Goal: Task Accomplishment & Management: Use online tool/utility

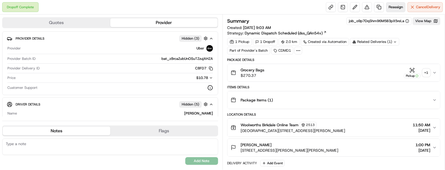
click at [392, 5] on span "Reassign" at bounding box center [395, 7] width 14 height 5
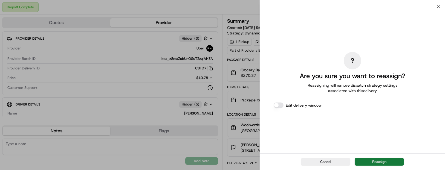
click at [380, 161] on button "Reassign" at bounding box center [378, 162] width 49 height 8
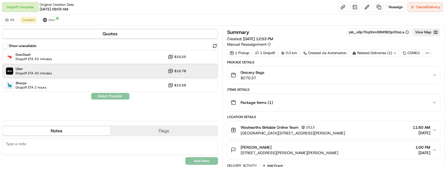
click at [53, 75] on div "Uber Dropoff ETA 40 minutes $10.78" at bounding box center [110, 71] width 216 height 13
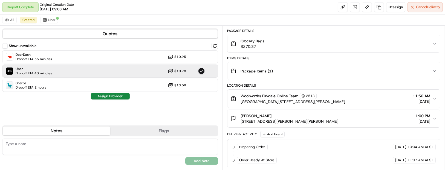
click at [121, 100] on div "Show unavailable DoorDash Dropoff ETA 55 minutes $10.25 Uber Dropoff ETA 40 min…" at bounding box center [110, 80] width 216 height 74
click at [119, 97] on button "Assign Provider" at bounding box center [110, 96] width 39 height 7
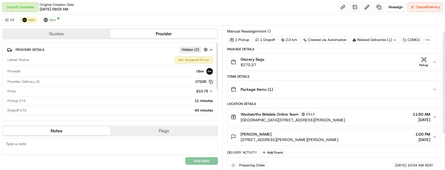
scroll to position [0, 0]
